Goal: Task Accomplishment & Management: Manage account settings

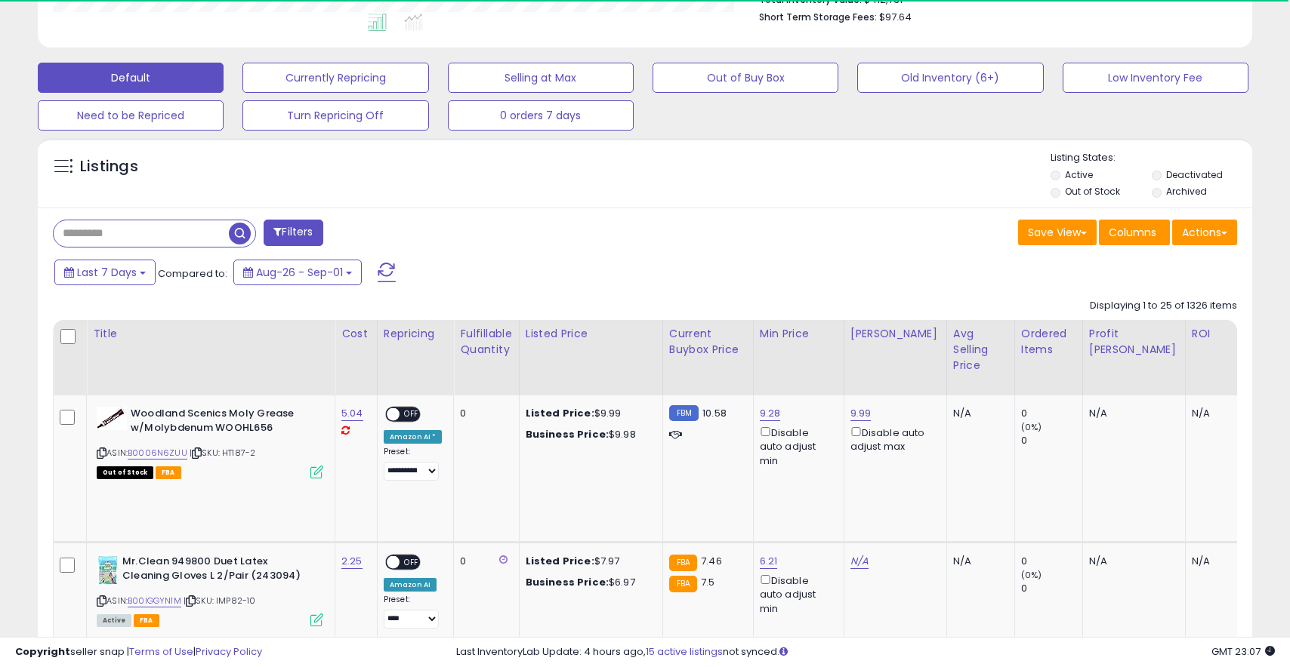
scroll to position [433, 0]
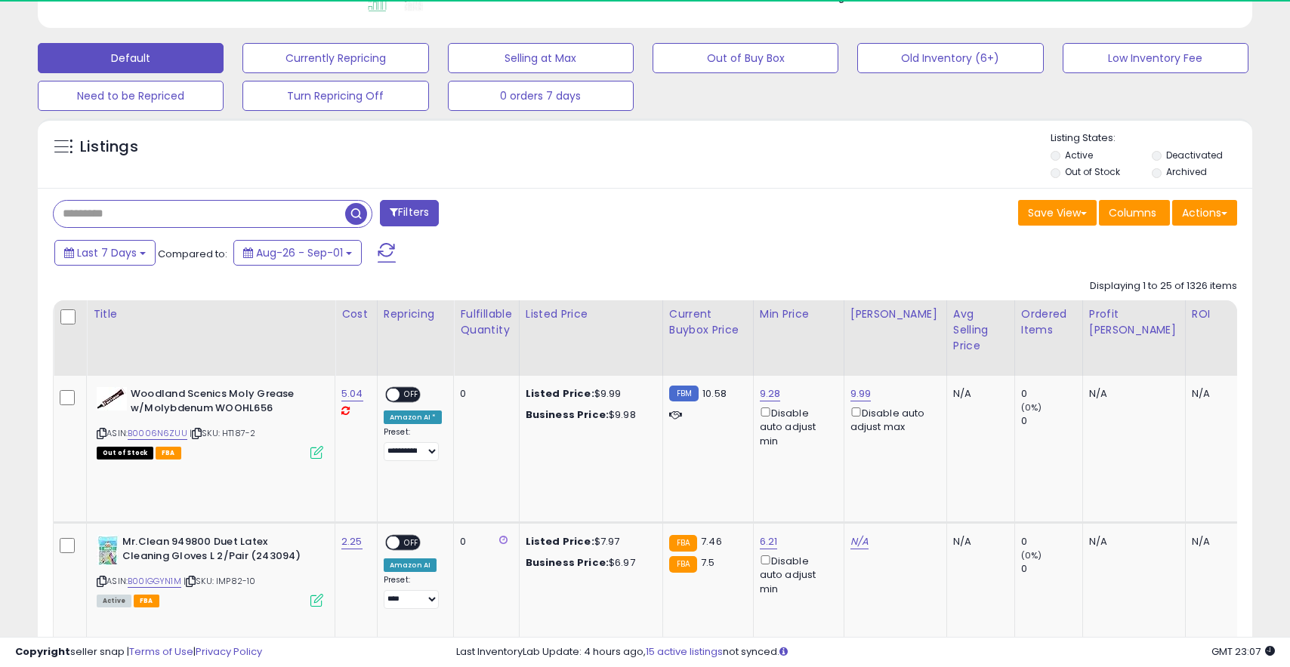
paste input "**********"
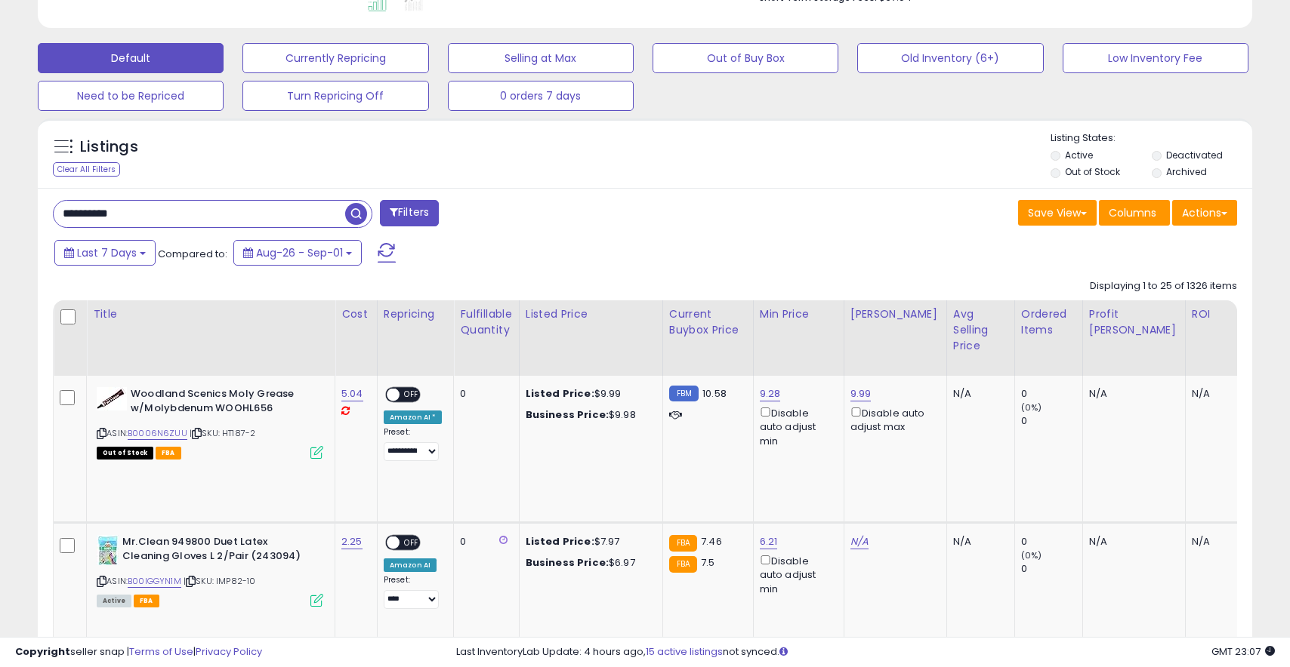
type input "**********"
click at [359, 213] on span "button" at bounding box center [356, 214] width 22 height 22
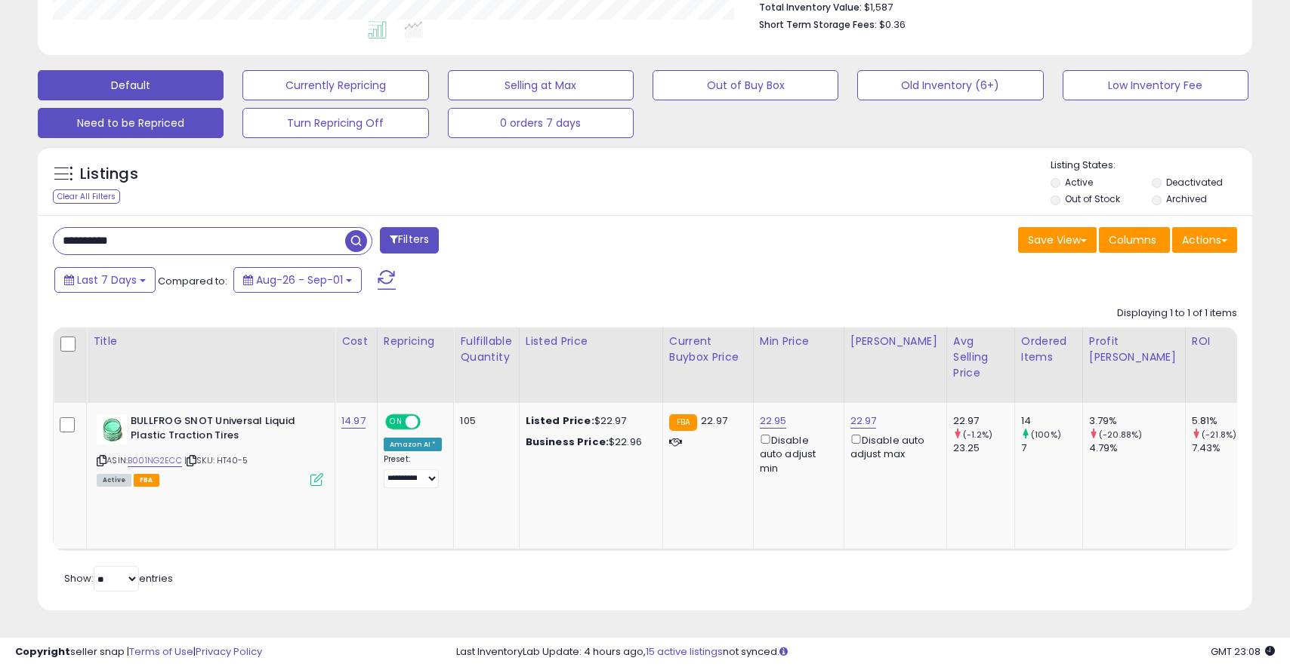
click at [159, 122] on button "Need to be Repriced" at bounding box center [131, 123] width 186 height 30
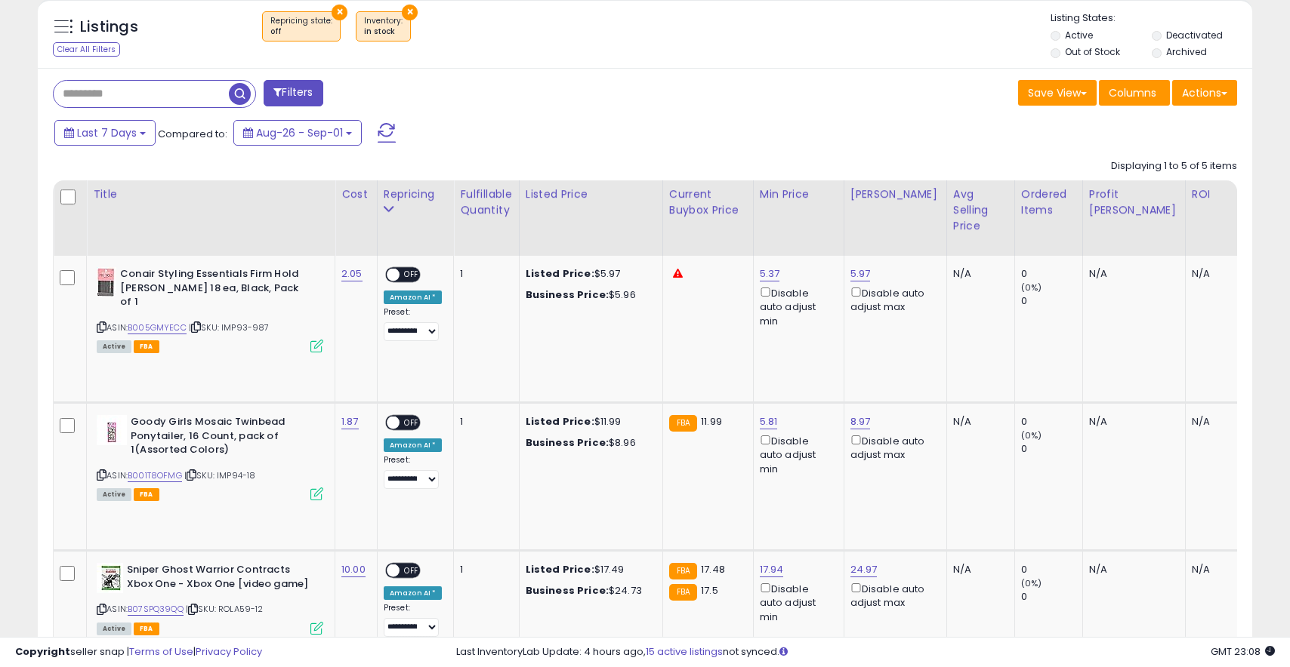
scroll to position [579, 0]
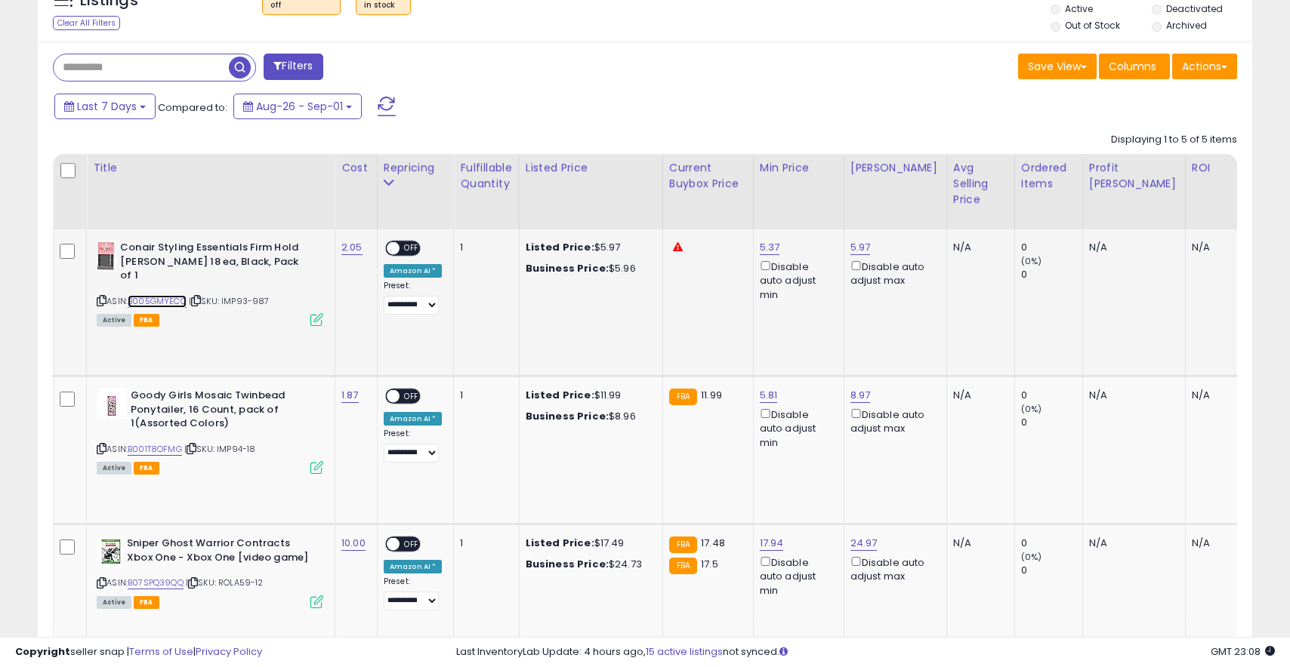
click at [148, 295] on link "B005GMYECC" at bounding box center [157, 301] width 59 height 13
click at [765, 247] on link "5.37" at bounding box center [770, 247] width 20 height 15
drag, startPoint x: 728, startPoint y: 202, endPoint x: 633, endPoint y: 192, distance: 94.9
click at [633, 192] on table "Title Cost" at bounding box center [1032, 561] width 1958 height 815
type input "****"
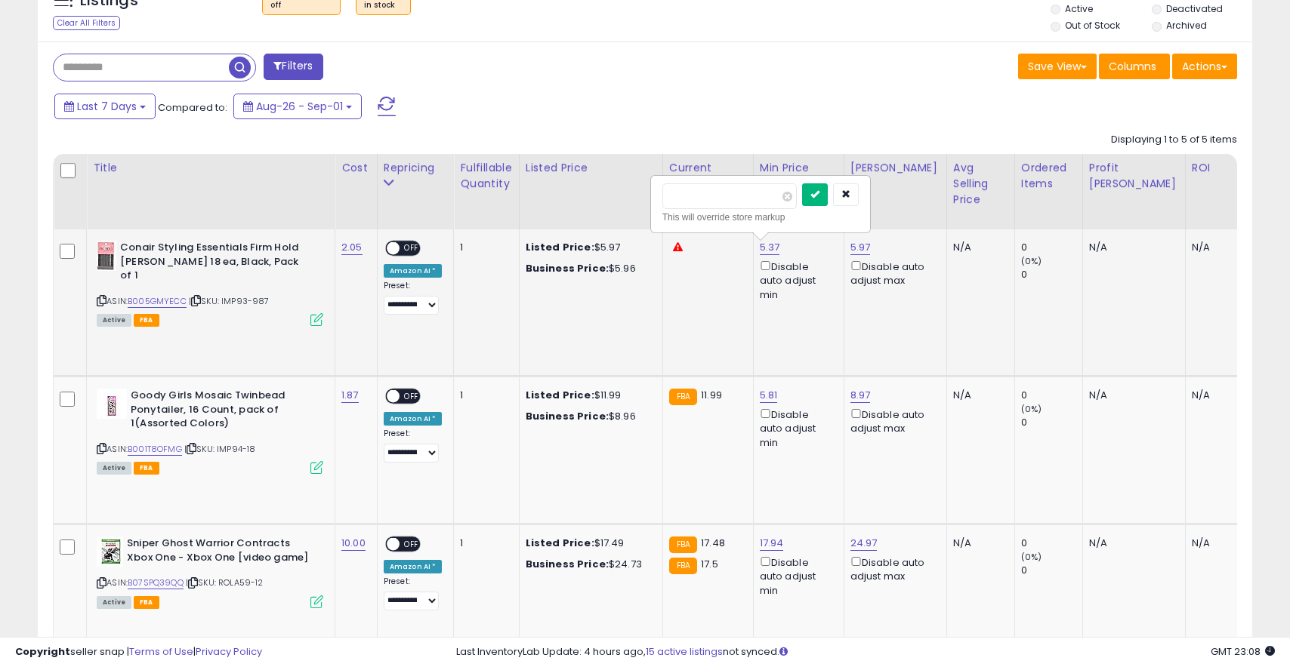
click at [819, 196] on icon "submit" at bounding box center [814, 194] width 9 height 9
click at [413, 251] on span "OFF" at bounding box center [411, 248] width 24 height 13
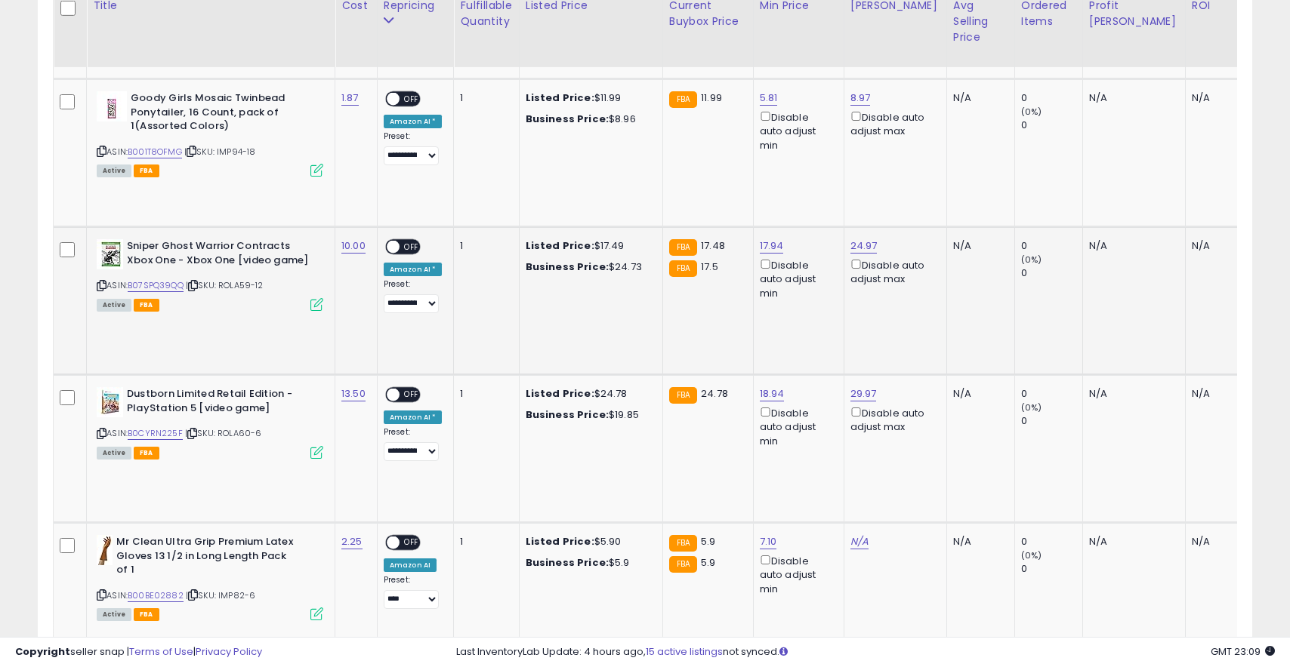
scroll to position [868, 0]
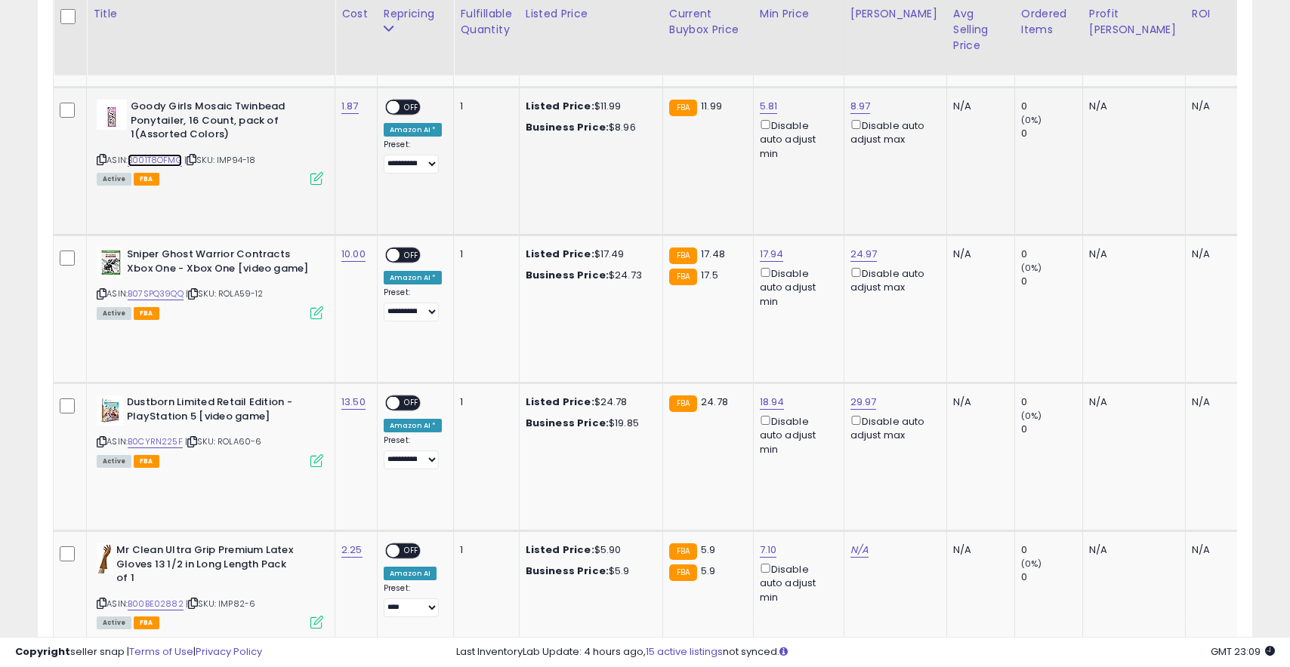
click at [145, 159] on link "B001T8OFMG" at bounding box center [155, 160] width 54 height 13
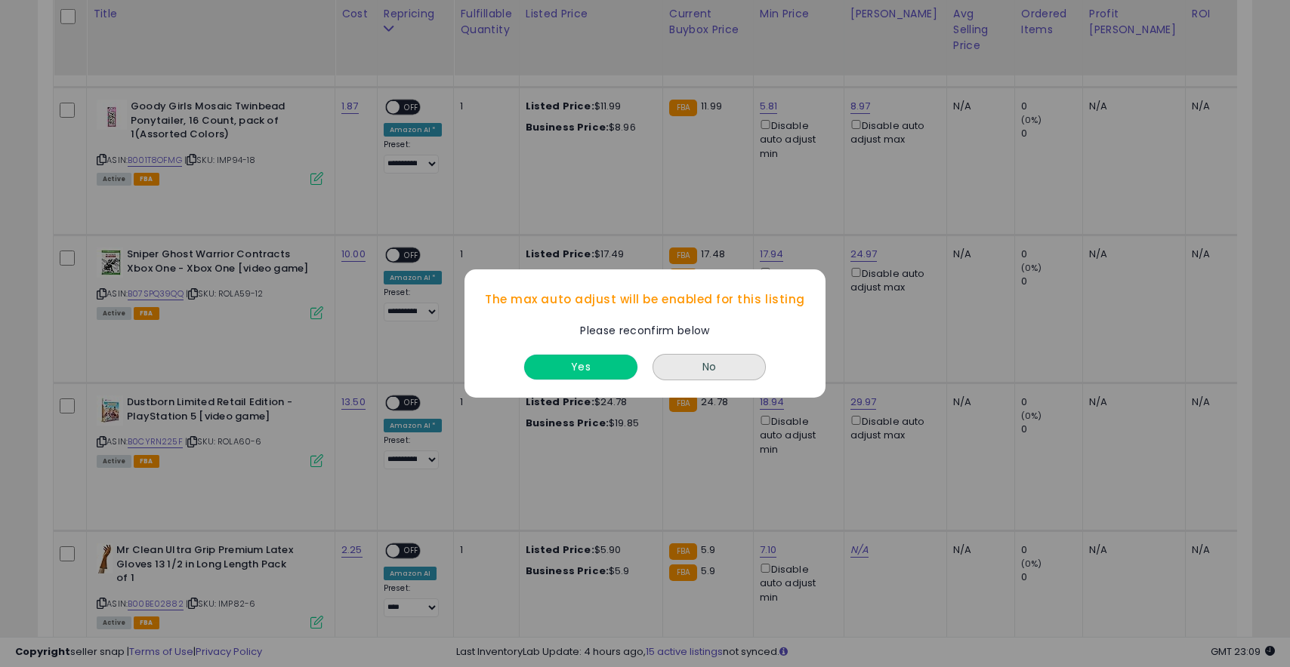
click at [607, 362] on button "Yes" at bounding box center [580, 367] width 113 height 25
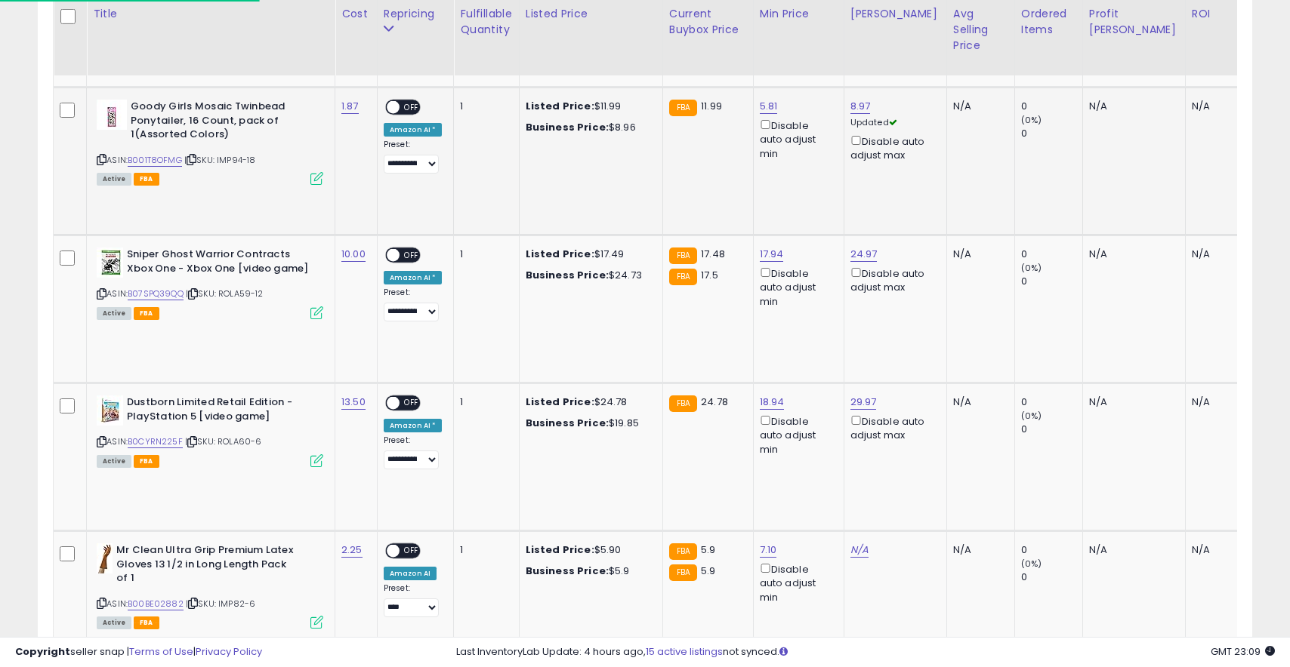
click at [850, 146] on div "Disable auto adjust max" at bounding box center [892, 147] width 85 height 29
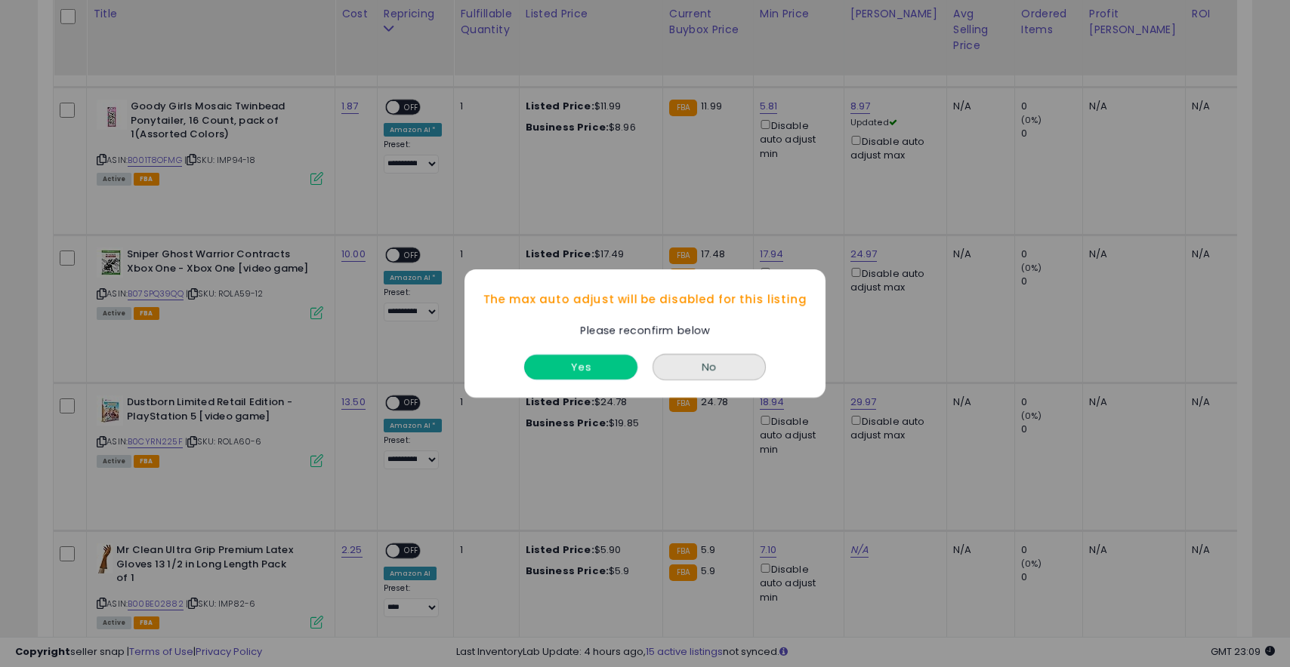
click at [608, 355] on button "Yes" at bounding box center [580, 367] width 113 height 25
click at [601, 366] on button "Yes" at bounding box center [580, 367] width 113 height 25
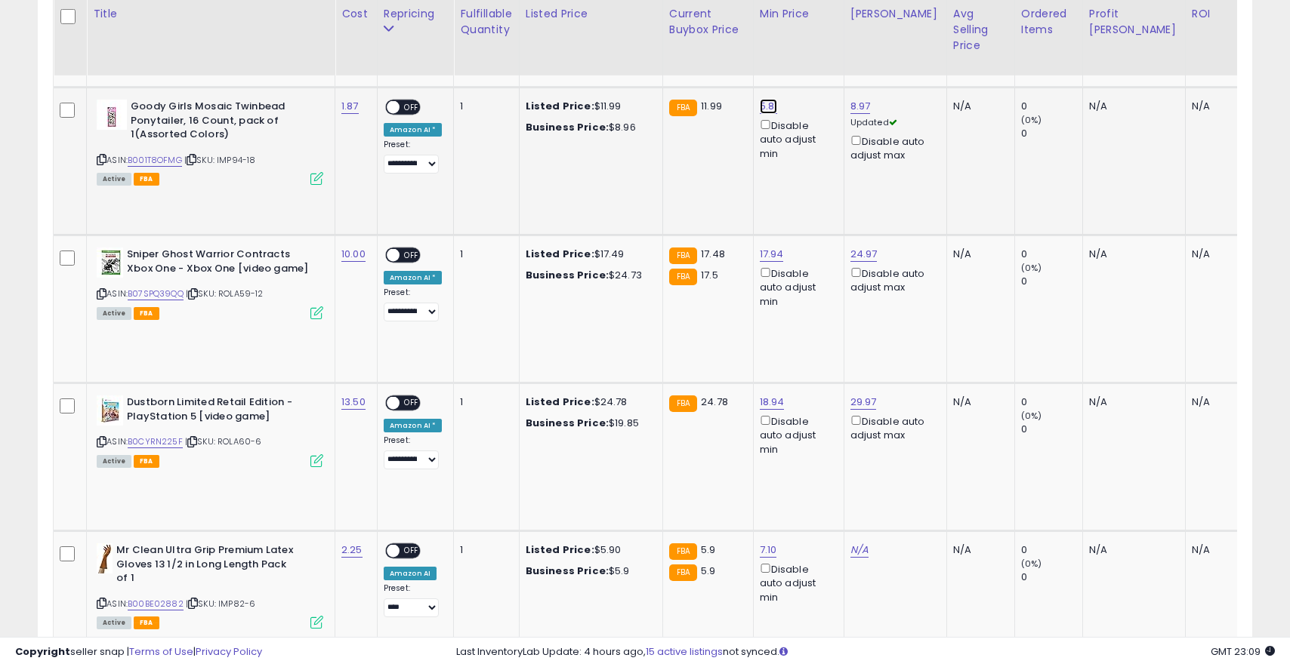
click at [766, 105] on link "5.81" at bounding box center [769, 106] width 18 height 15
type input "*"
click at [766, 108] on link "5.81" at bounding box center [769, 106] width 18 height 15
type input "*"
type input "****"
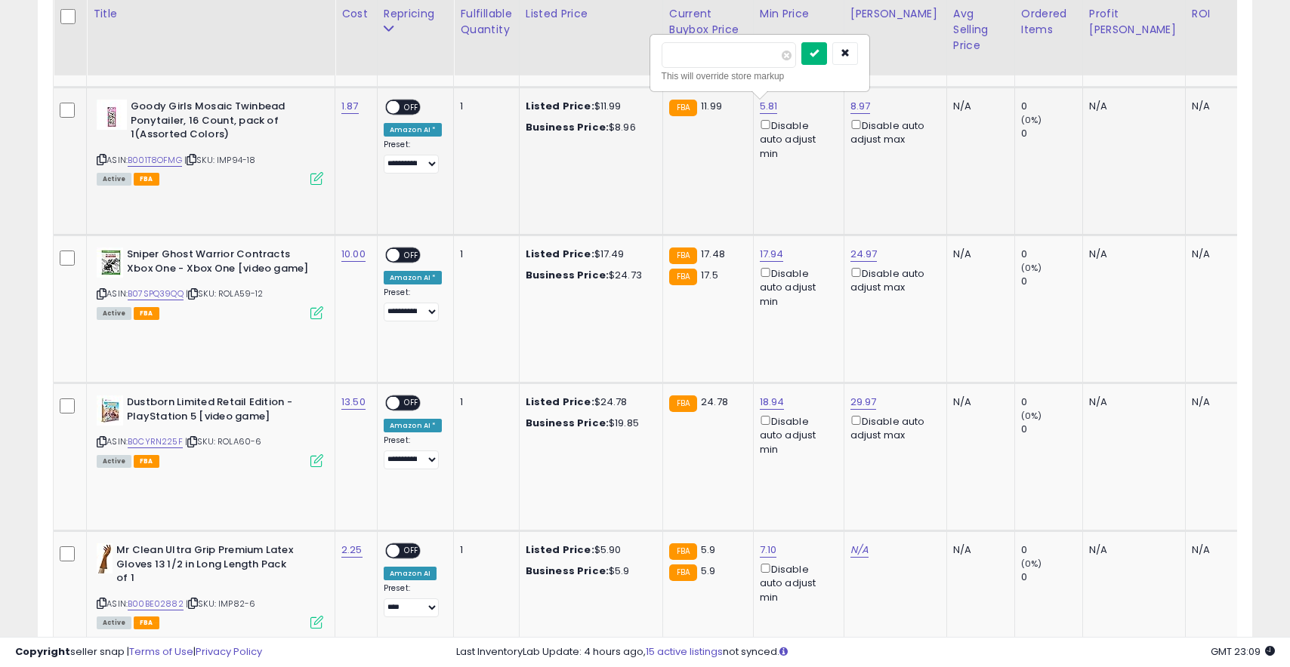
click at [818, 48] on icon "submit" at bounding box center [813, 52] width 9 height 9
click at [849, 53] on icon "button" at bounding box center [844, 52] width 9 height 9
click at [766, 107] on link "5.81" at bounding box center [769, 106] width 18 height 15
click at [850, 49] on button "button" at bounding box center [845, 53] width 26 height 23
click at [859, 104] on link "8.97" at bounding box center [860, 106] width 20 height 15
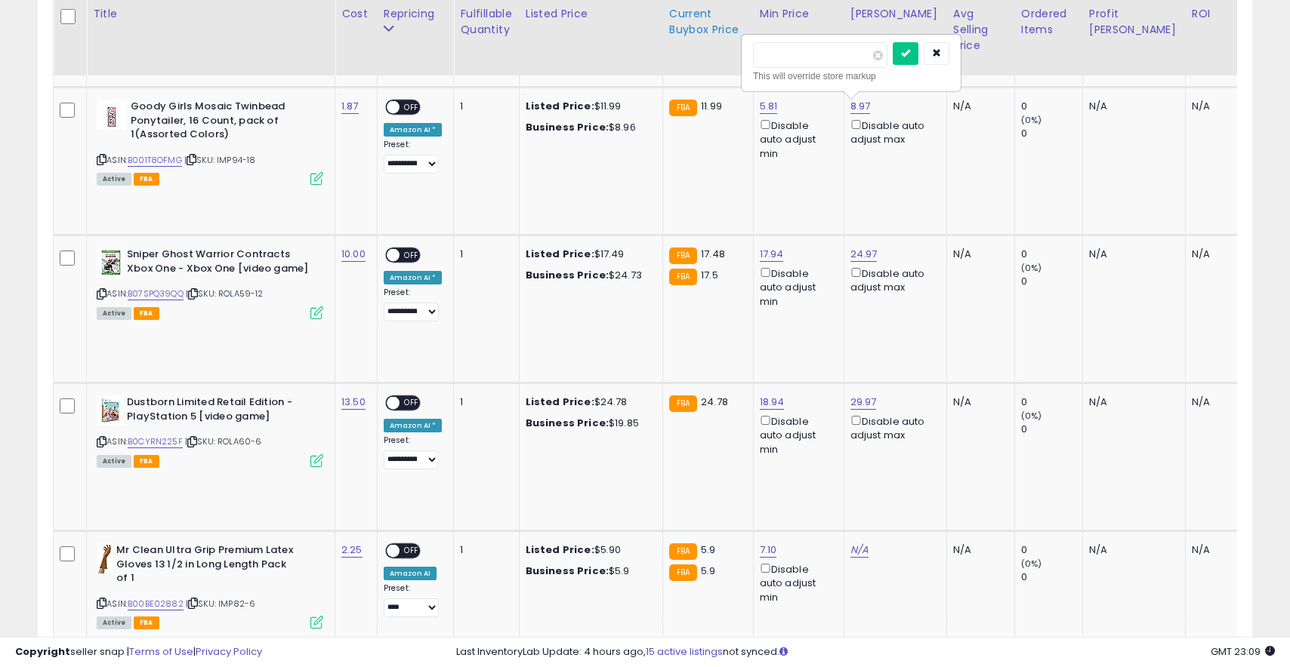
drag, startPoint x: 798, startPoint y: 62, endPoint x: 720, endPoint y: 41, distance: 81.3
click at [720, 41] on table "Title Cost" at bounding box center [1032, 272] width 1958 height 815
type input "*****"
click at [910, 53] on icon "submit" at bounding box center [905, 52] width 9 height 9
click at [771, 106] on link "5.81" at bounding box center [769, 106] width 18 height 15
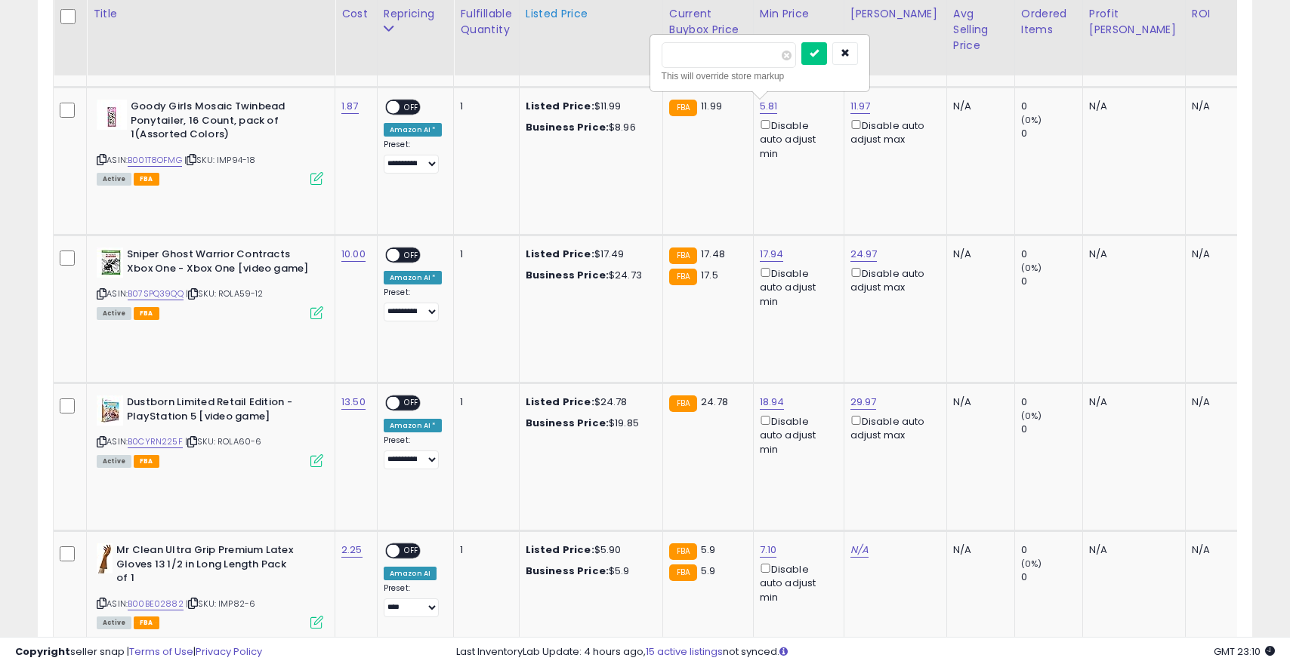
drag, startPoint x: 729, startPoint y: 66, endPoint x: 635, endPoint y: 56, distance: 94.1
click at [635, 56] on table "Title Cost" at bounding box center [1032, 272] width 1958 height 815
type input "****"
click at [818, 51] on icon "submit" at bounding box center [813, 52] width 9 height 9
click at [412, 109] on span "OFF" at bounding box center [411, 107] width 24 height 13
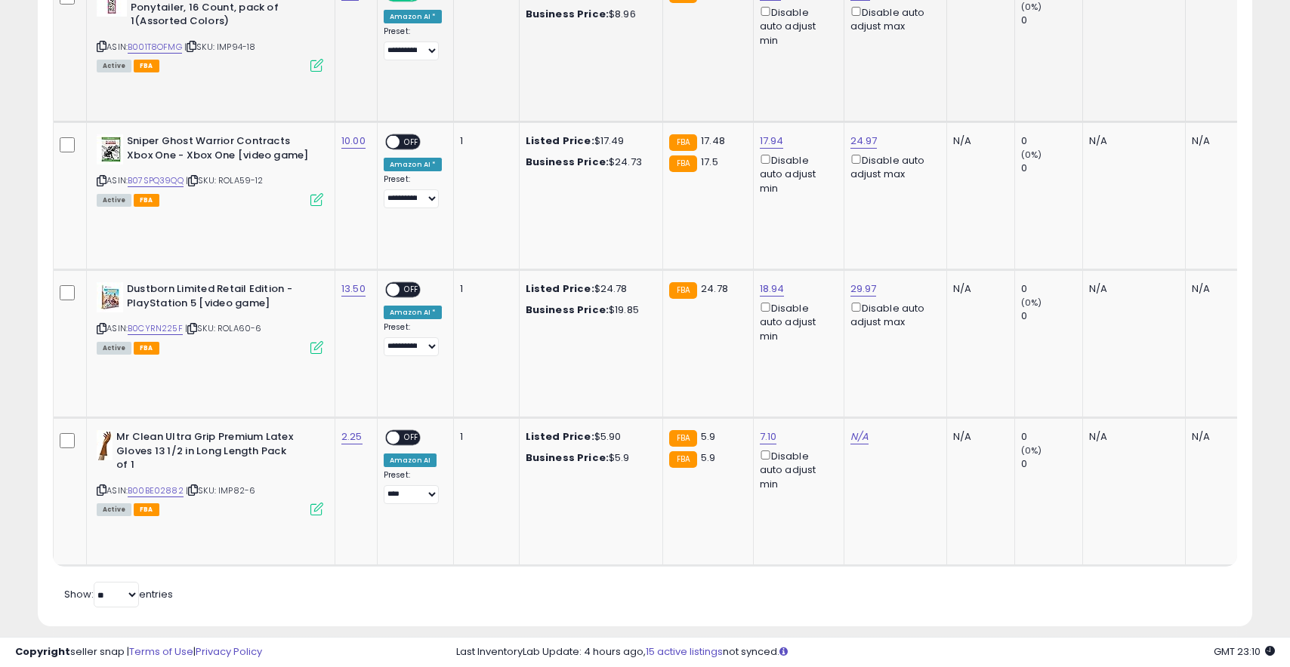
scroll to position [997, 0]
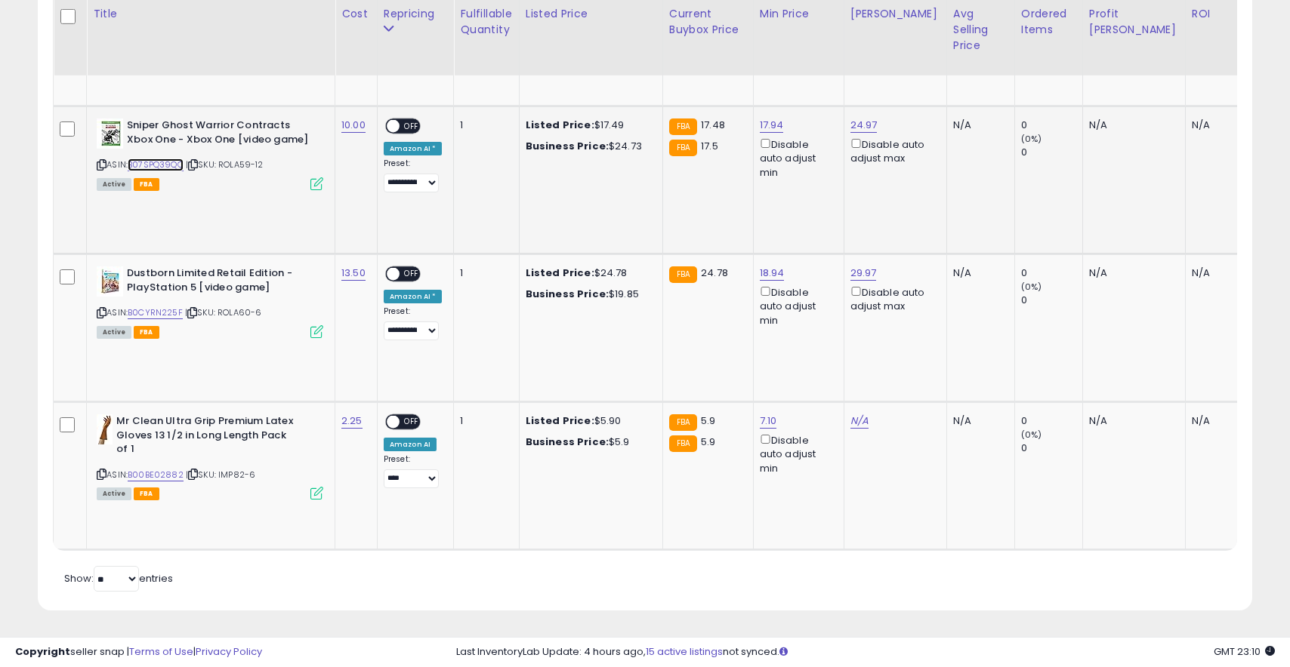
click at [166, 168] on link "B07SPQ39QQ" at bounding box center [156, 165] width 56 height 13
click at [769, 125] on link "17.94" at bounding box center [772, 125] width 24 height 15
drag, startPoint x: 683, startPoint y: 73, endPoint x: 682, endPoint y: 103, distance: 29.5
click at [683, 76] on input "*****" at bounding box center [731, 74] width 134 height 26
type input "*****"
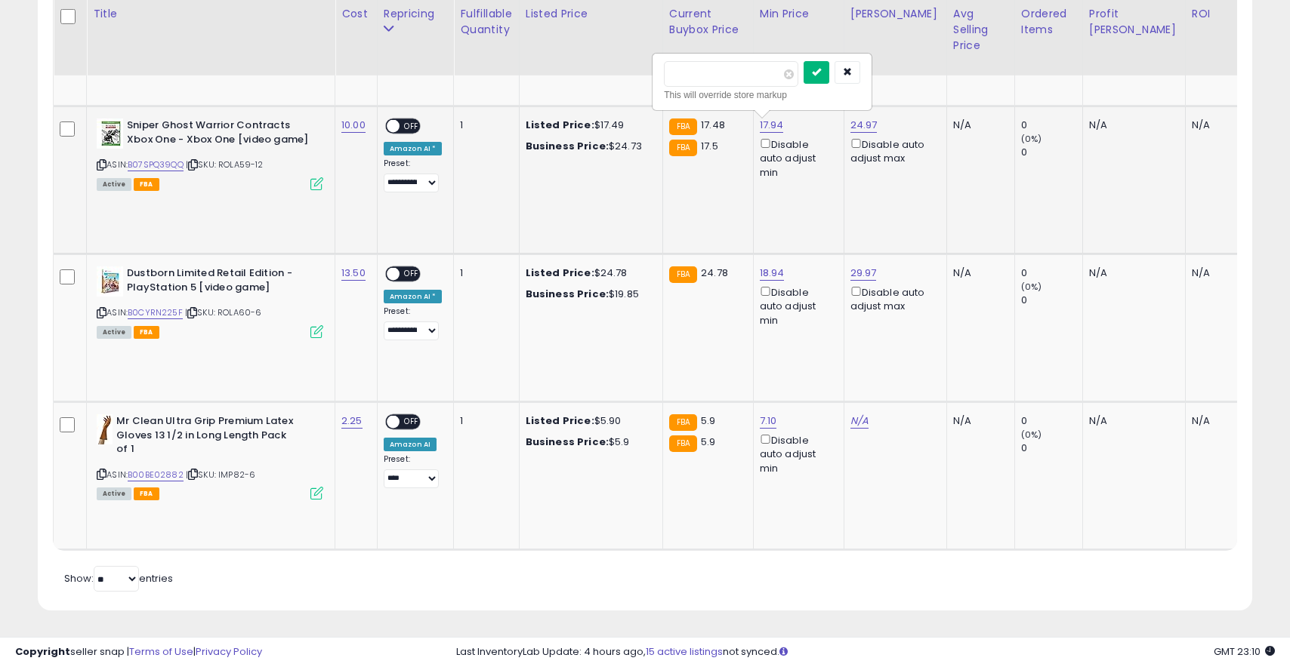
click at [822, 72] on button "submit" at bounding box center [816, 72] width 26 height 23
click at [413, 125] on span "OFF" at bounding box center [411, 126] width 24 height 13
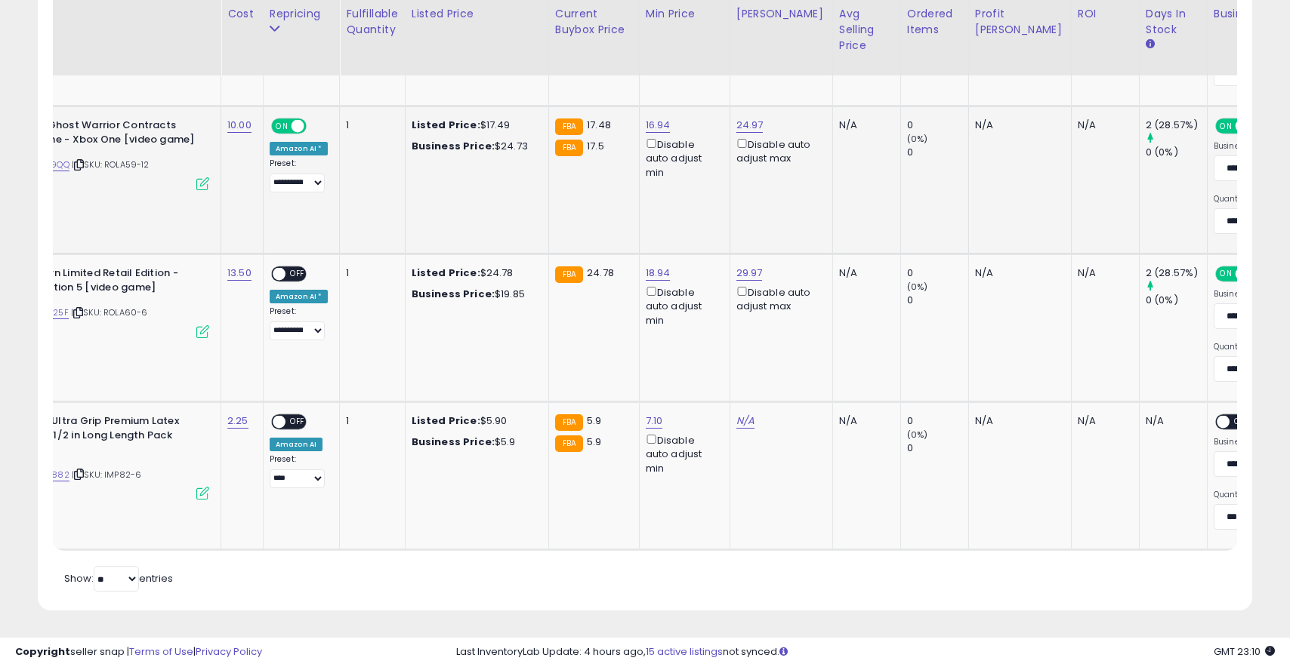
scroll to position [0, 0]
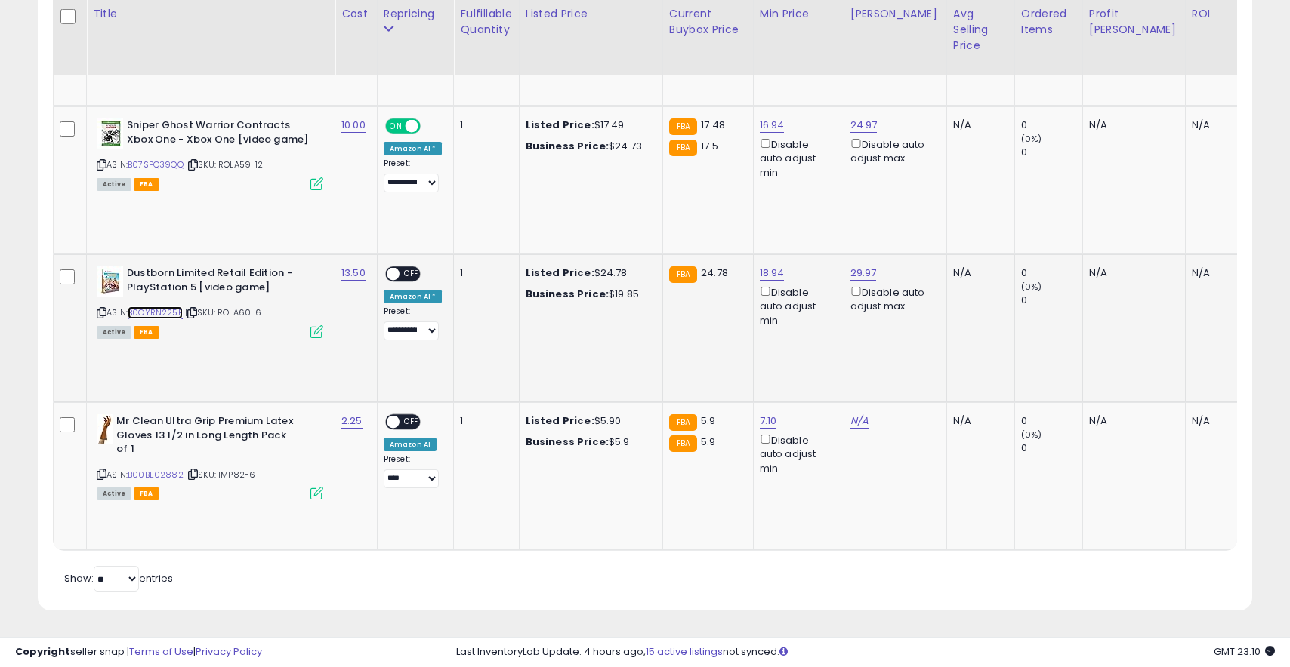
click at [148, 315] on link "B0CYRN225F" at bounding box center [155, 313] width 55 height 13
click at [765, 271] on link "18.94" at bounding box center [772, 273] width 25 height 15
drag, startPoint x: 688, startPoint y: 224, endPoint x: 640, endPoint y: 219, distance: 47.9
click at [640, 219] on tbody "Conair Styling Essentials Firm Hold [PERSON_NAME] 18 ea, Black, Pack of 1 ASIN:…" at bounding box center [1032, 180] width 1957 height 739
type input "*****"
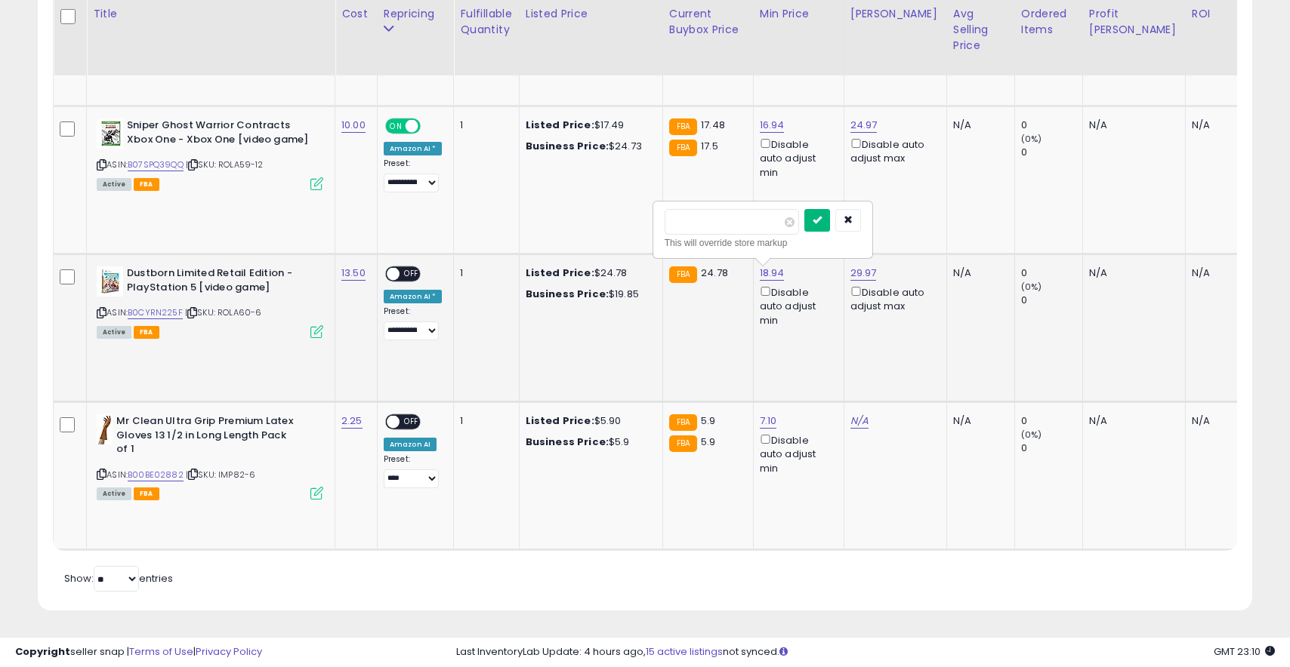
click at [821, 219] on icon "submit" at bounding box center [816, 219] width 9 height 9
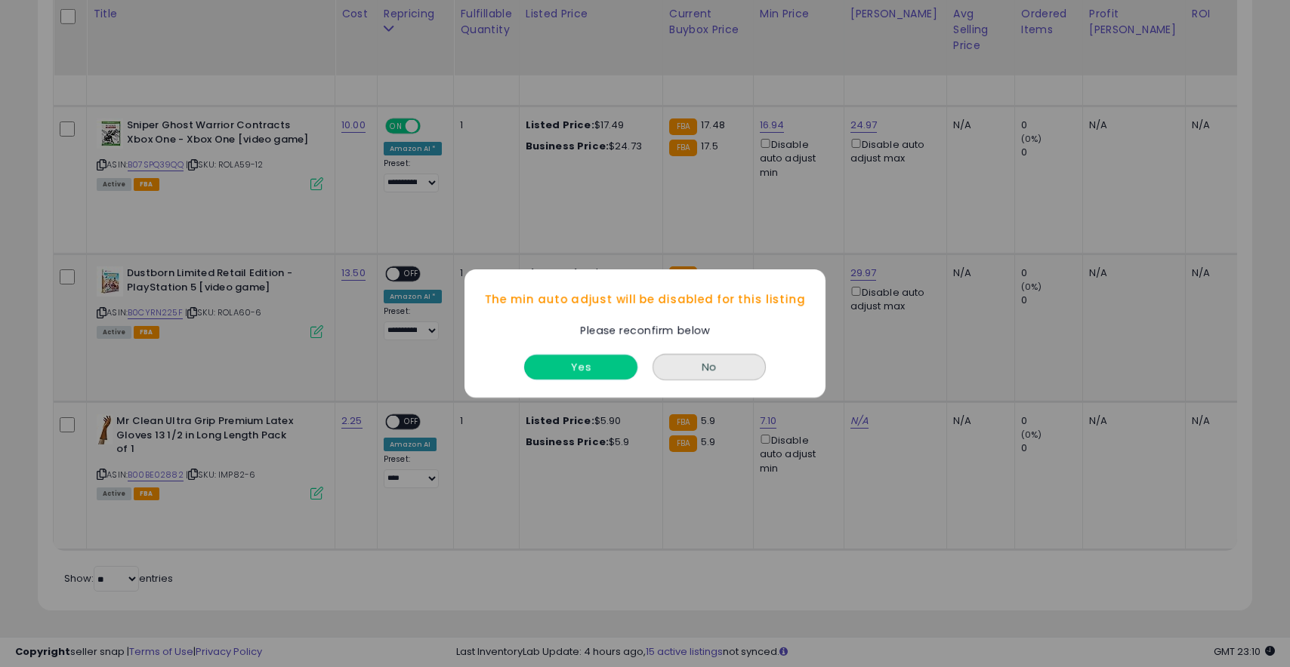
click at [540, 375] on button "Yes" at bounding box center [580, 367] width 113 height 25
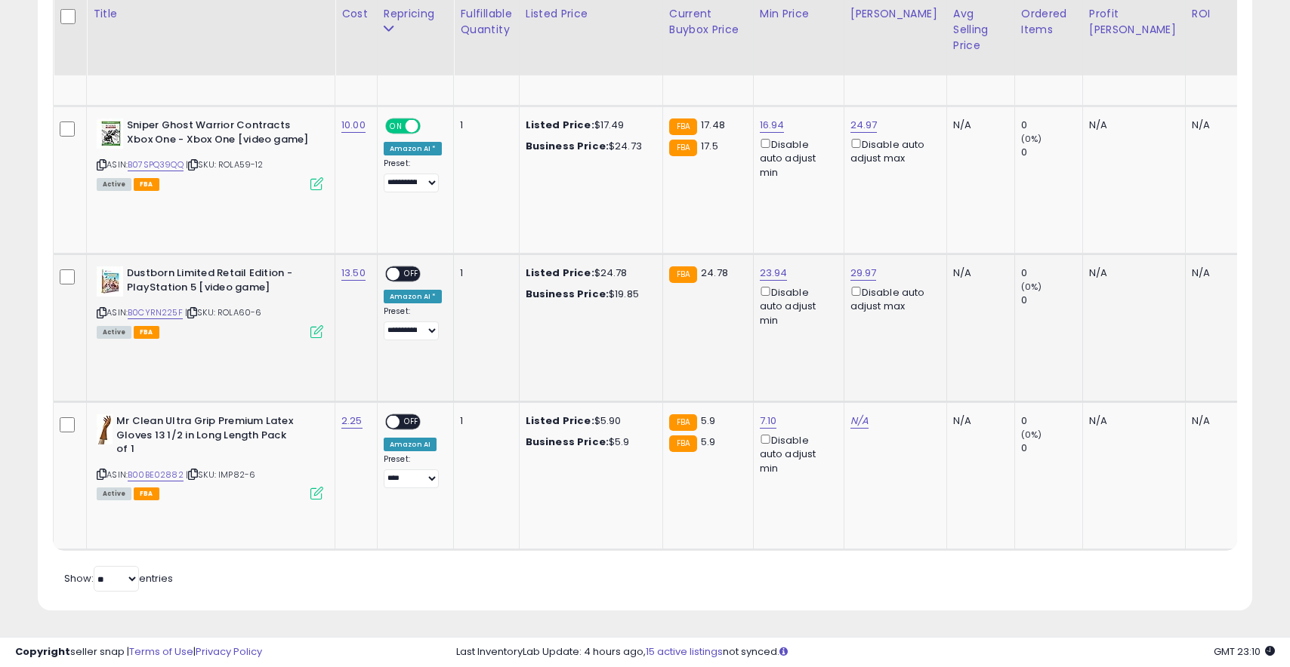
click at [412, 275] on span "OFF" at bounding box center [411, 274] width 24 height 13
click at [155, 472] on link "B00BE02882" at bounding box center [156, 475] width 56 height 13
click at [765, 421] on link "7.10" at bounding box center [768, 421] width 17 height 15
drag, startPoint x: 716, startPoint y: 374, endPoint x: 627, endPoint y: 361, distance: 89.3
click at [626, 361] on tbody "Conair Styling Essentials Firm Hold [PERSON_NAME] 18 ea, Black, Pack of 1 ASIN:…" at bounding box center [1032, 180] width 1957 height 739
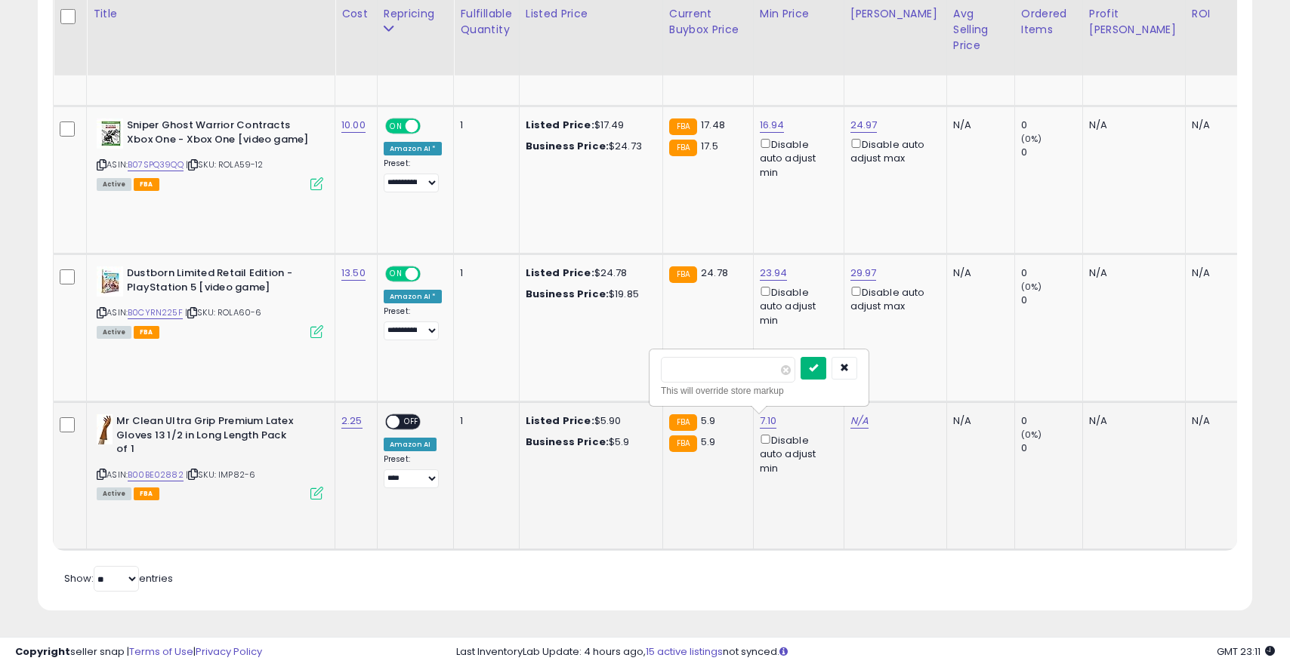
type input "****"
click at [818, 369] on icon "submit" at bounding box center [813, 367] width 9 height 9
click at [855, 422] on link "N/A" at bounding box center [859, 421] width 18 height 15
type input "****"
click at [917, 371] on button "submit" at bounding box center [905, 368] width 26 height 23
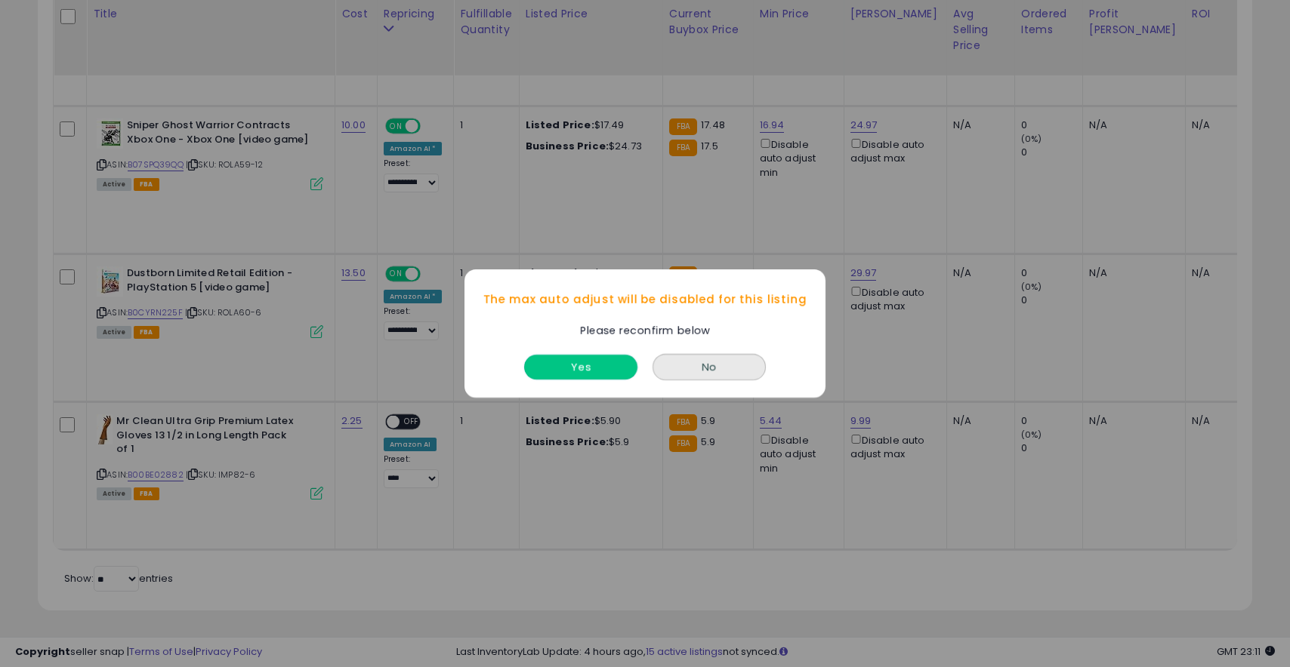
click at [608, 361] on button "Yes" at bounding box center [580, 367] width 113 height 25
click at [600, 363] on button "Yes" at bounding box center [580, 367] width 113 height 25
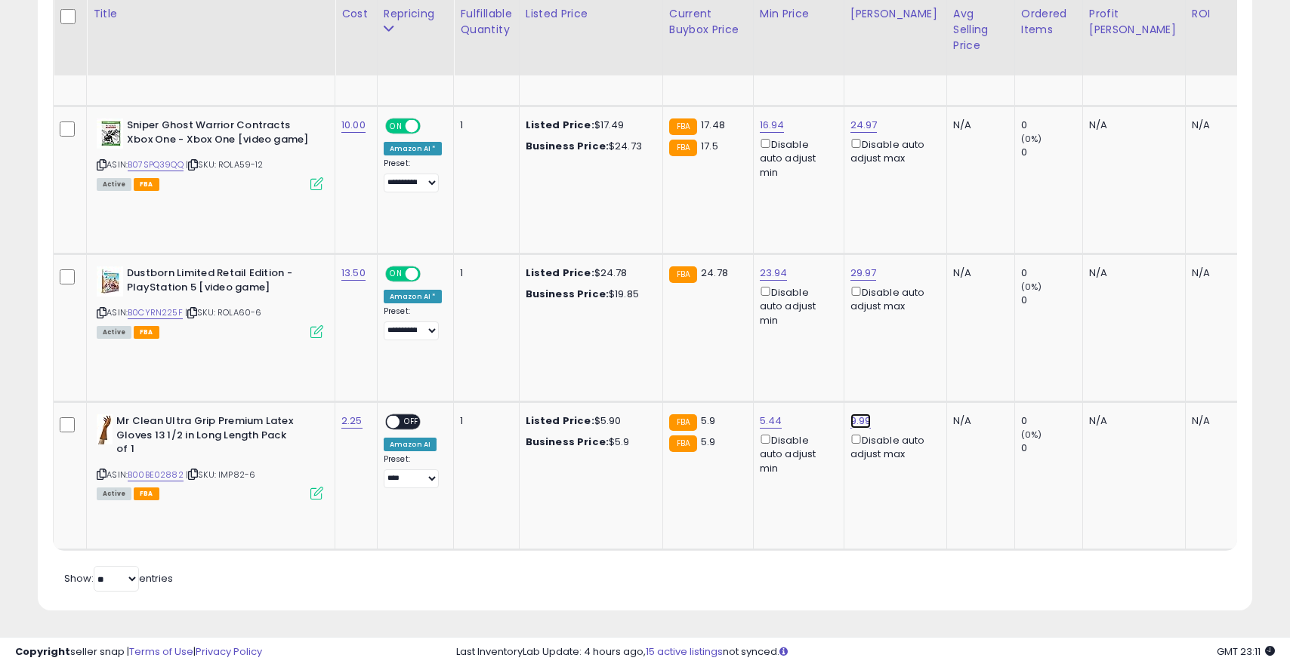
click at [850, 418] on link "9.99" at bounding box center [860, 421] width 21 height 15
drag, startPoint x: 792, startPoint y: 363, endPoint x: 736, endPoint y: 363, distance: 55.9
click at [736, 363] on tr "Dustborn Limited Retail Edition - PlayStation 5 [video game] ASIN: B0CYRN225F |…" at bounding box center [1032, 328] width 1957 height 148
click at [868, 434] on span "Updated" at bounding box center [873, 437] width 47 height 12
click at [857, 426] on link "9.99" at bounding box center [860, 421] width 21 height 15
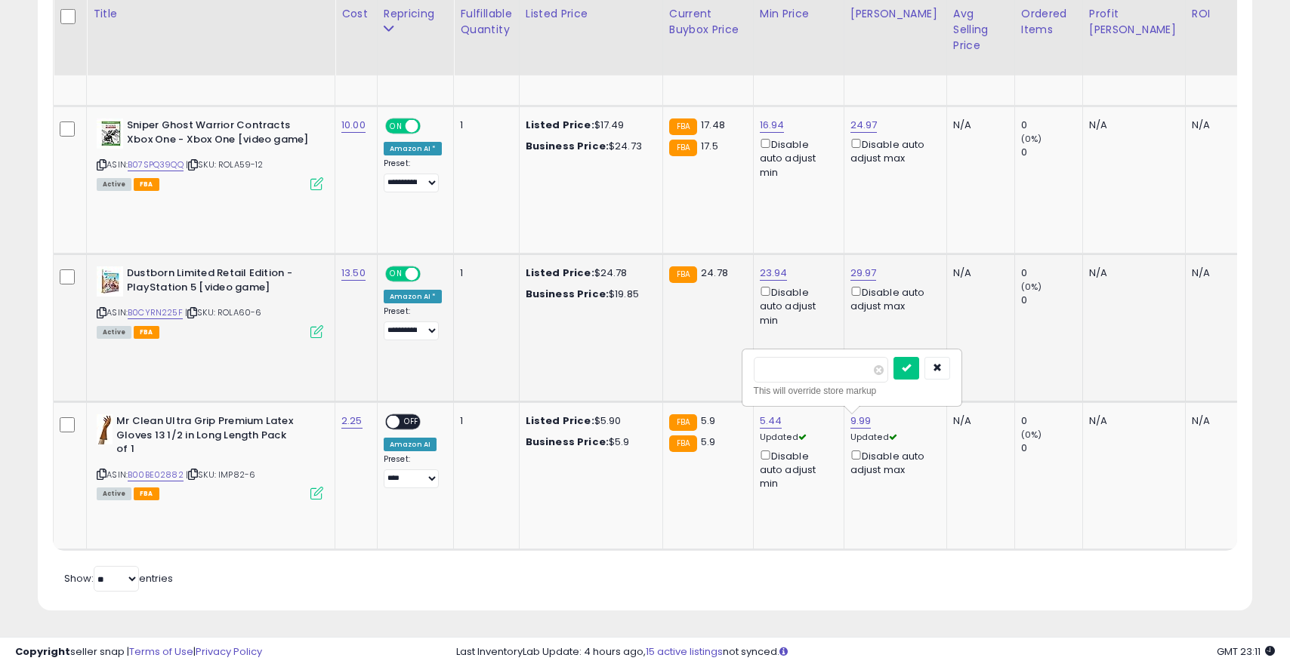
drag, startPoint x: 794, startPoint y: 375, endPoint x: 721, endPoint y: 363, distance: 73.4
click at [721, 363] on tbody "Conair Styling Essentials Firm Hold [PERSON_NAME] 18 ea, Black, Pack of 1 ASIN:…" at bounding box center [1032, 180] width 1957 height 739
type input "****"
click at [911, 372] on icon "submit" at bounding box center [906, 367] width 9 height 9
click at [412, 416] on span "OFF" at bounding box center [411, 422] width 24 height 13
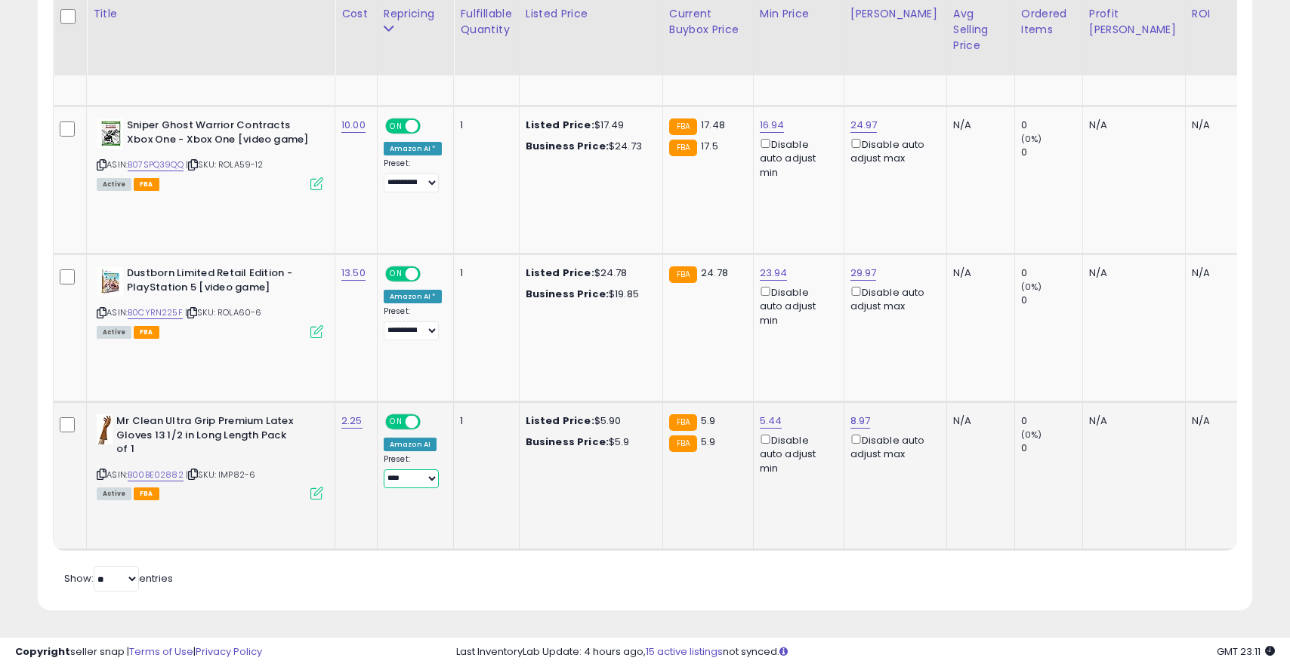
click at [421, 481] on select "**********" at bounding box center [411, 479] width 55 height 19
select select "**********"
click at [384, 470] on select "**********" at bounding box center [411, 479] width 55 height 19
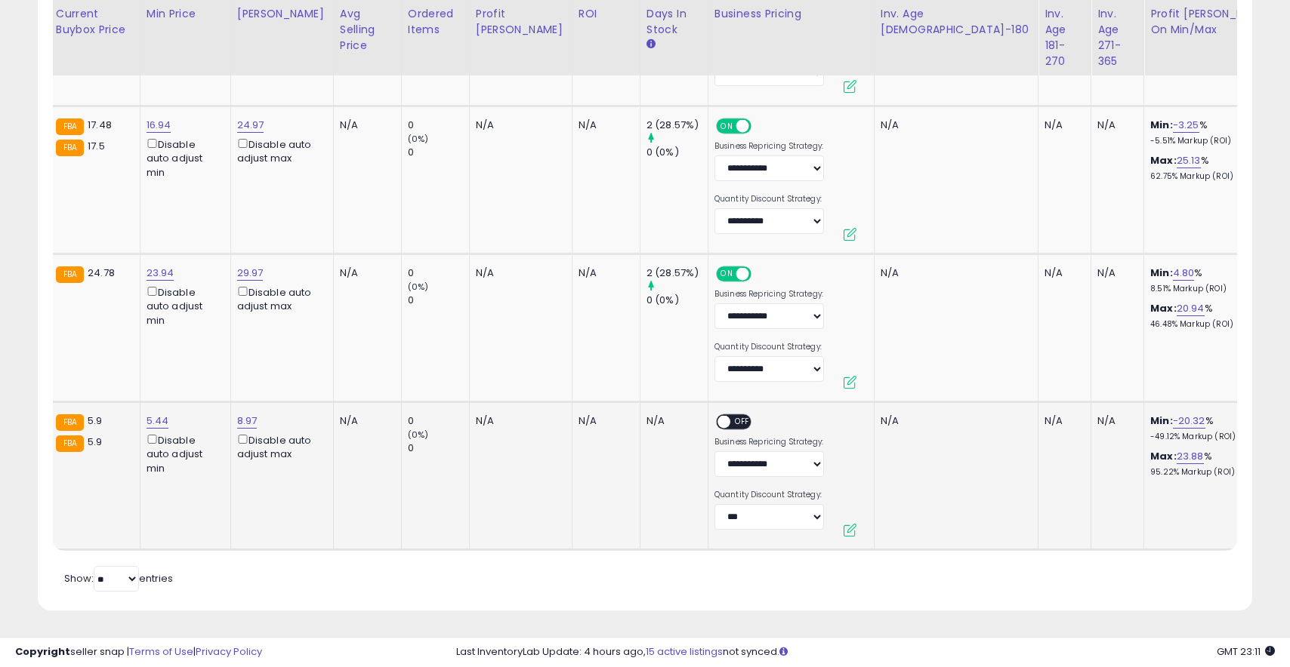
scroll to position [0, 613]
click at [719, 511] on select "**********" at bounding box center [768, 517] width 109 height 26
select select "*******"
click at [716, 428] on div "ON OFF" at bounding box center [733, 423] width 35 height 16
click at [730, 425] on span "OFF" at bounding box center [742, 422] width 24 height 13
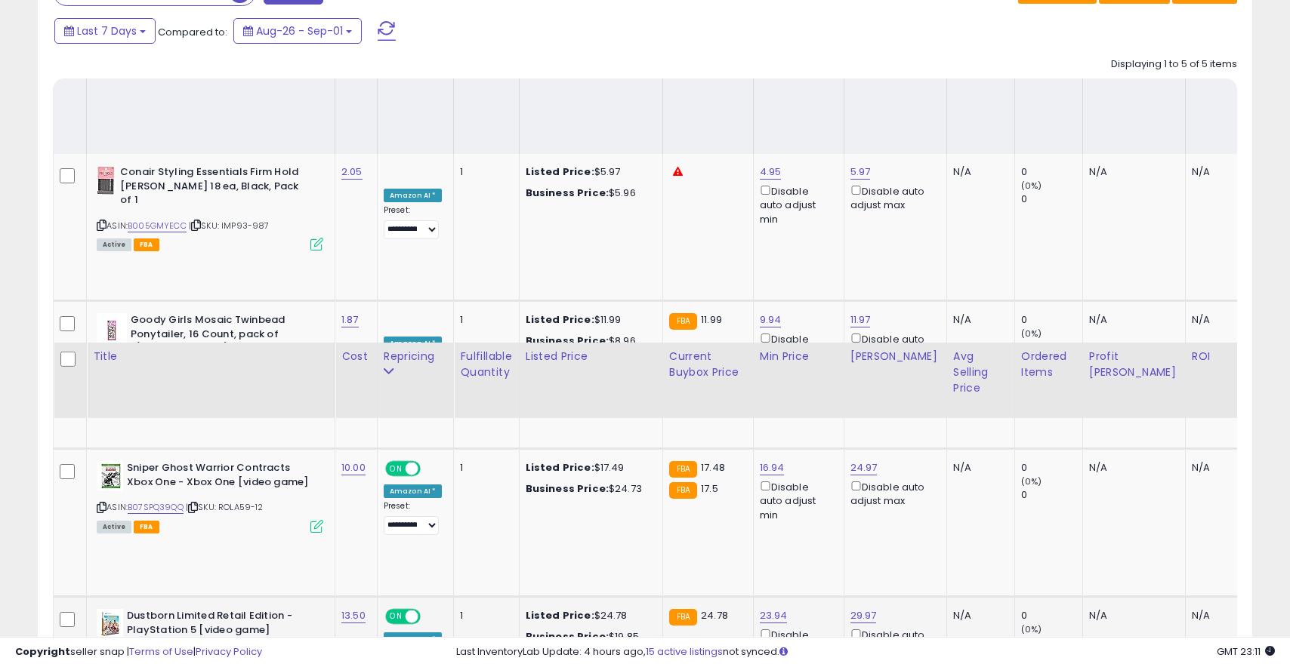
scroll to position [0, 0]
